Goal: Find specific page/section: Find specific page/section

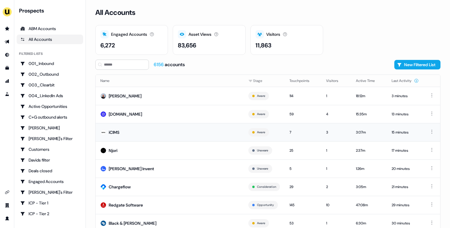
click at [201, 127] on td "iCIMS" at bounding box center [170, 132] width 148 height 18
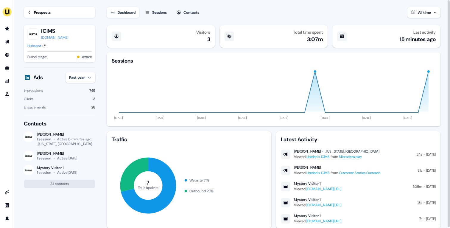
click at [36, 44] on div "Hubspot" at bounding box center [34, 46] width 14 height 6
click at [41, 15] on link "Prospects" at bounding box center [59, 12] width 71 height 11
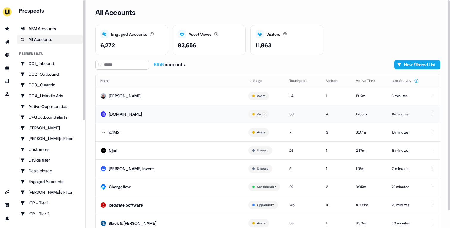
click at [132, 112] on td "[DOMAIN_NAME]" at bounding box center [170, 114] width 148 height 18
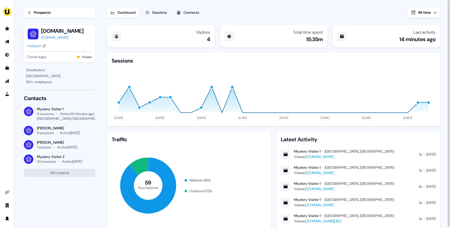
click at [49, 10] on div "Prospects" at bounding box center [42, 13] width 17 height 6
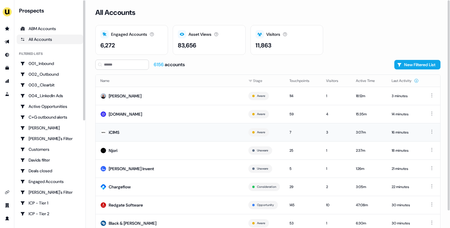
scroll to position [18, 0]
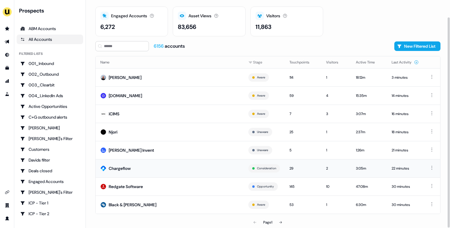
click at [179, 165] on td "Chargeflow" at bounding box center [170, 168] width 148 height 18
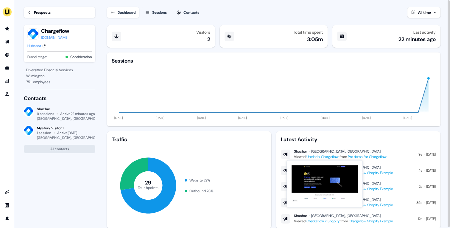
click at [316, 157] on link "Userled x Chargeflow" at bounding box center [322, 156] width 32 height 5
click at [318, 158] on link "Userled x Chargeflow" at bounding box center [322, 156] width 32 height 5
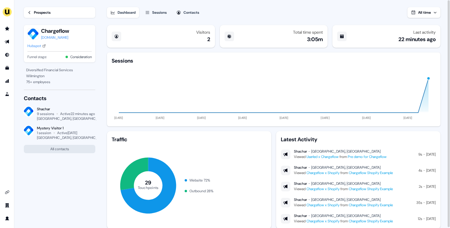
click at [53, 10] on link "Prospects" at bounding box center [59, 12] width 71 height 11
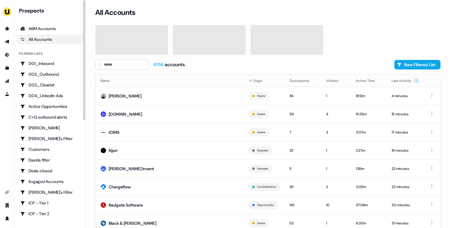
scroll to position [18, 0]
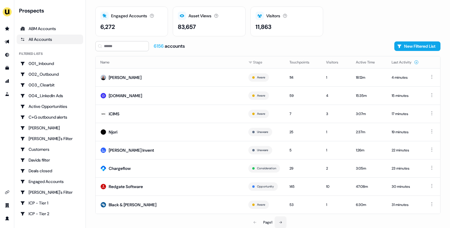
click at [286, 218] on button at bounding box center [280, 222] width 12 height 12
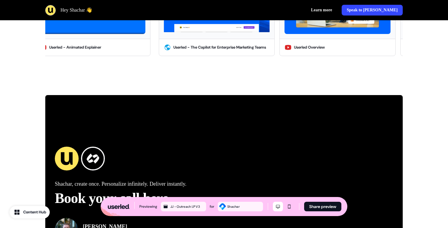
scroll to position [1267, 0]
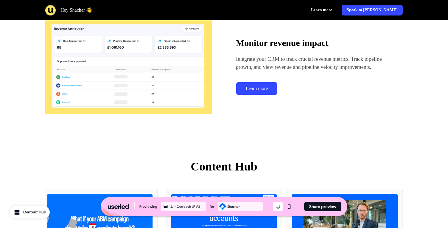
scroll to position [1078, 0]
